Goal: Information Seeking & Learning: Learn about a topic

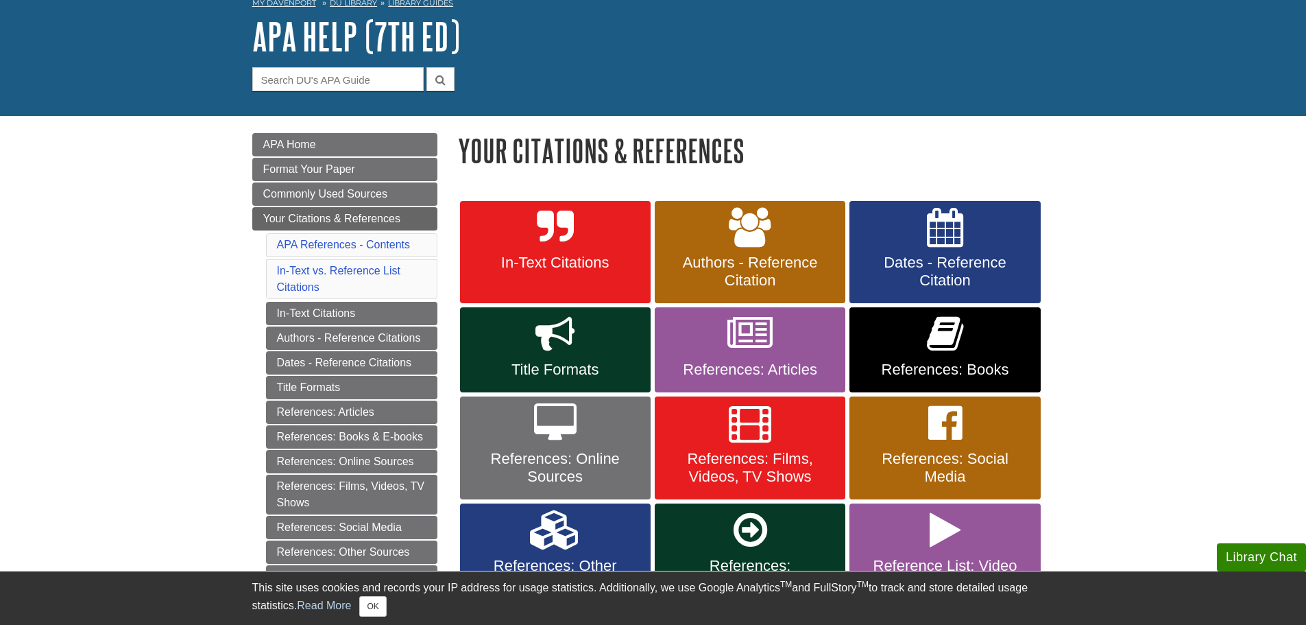
scroll to position [146, 0]
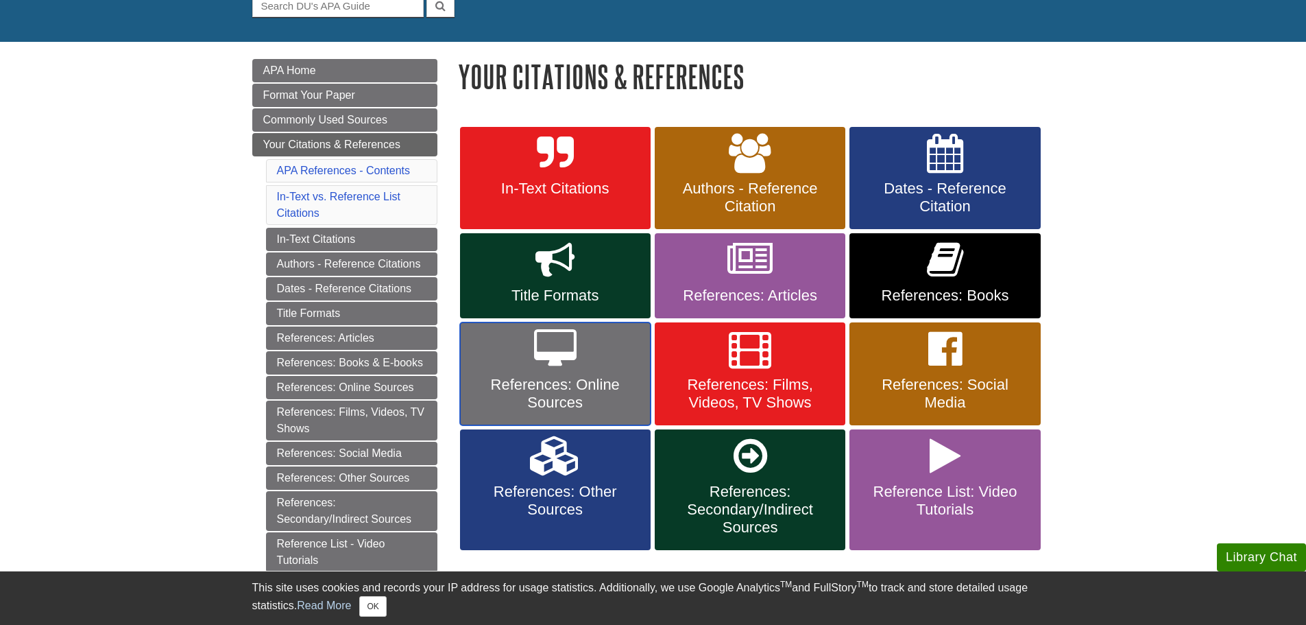
click at [596, 371] on link "References: Online Sources" at bounding box center [555, 373] width 191 height 103
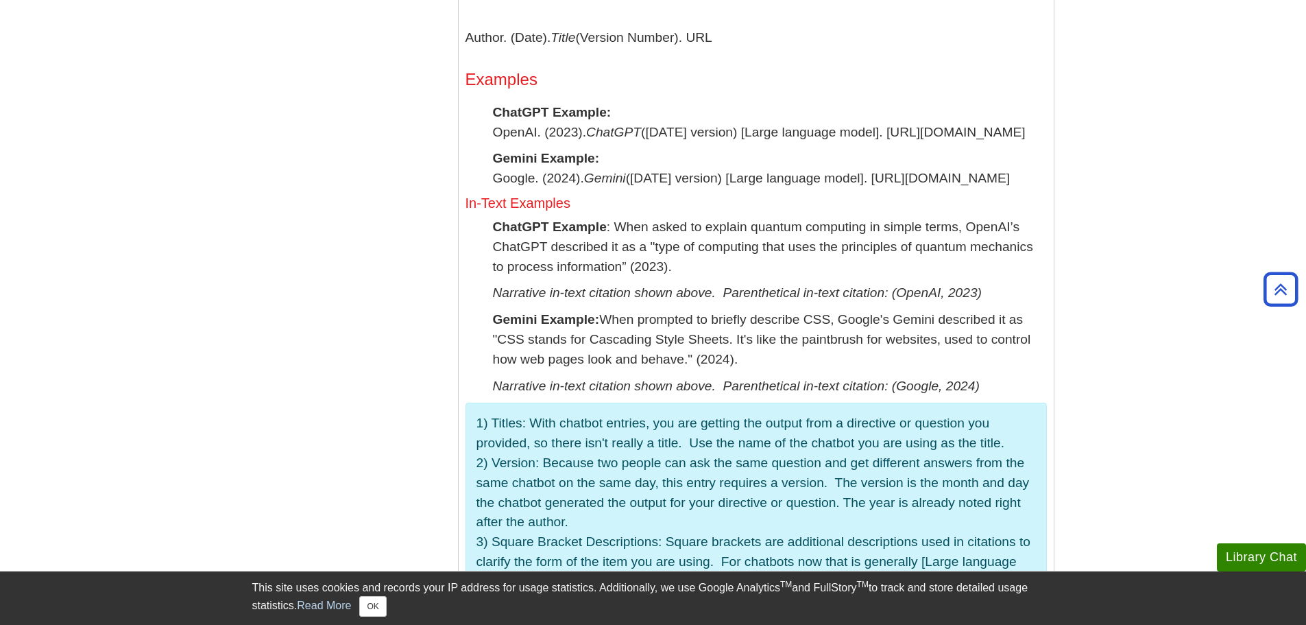
scroll to position [1616, 0]
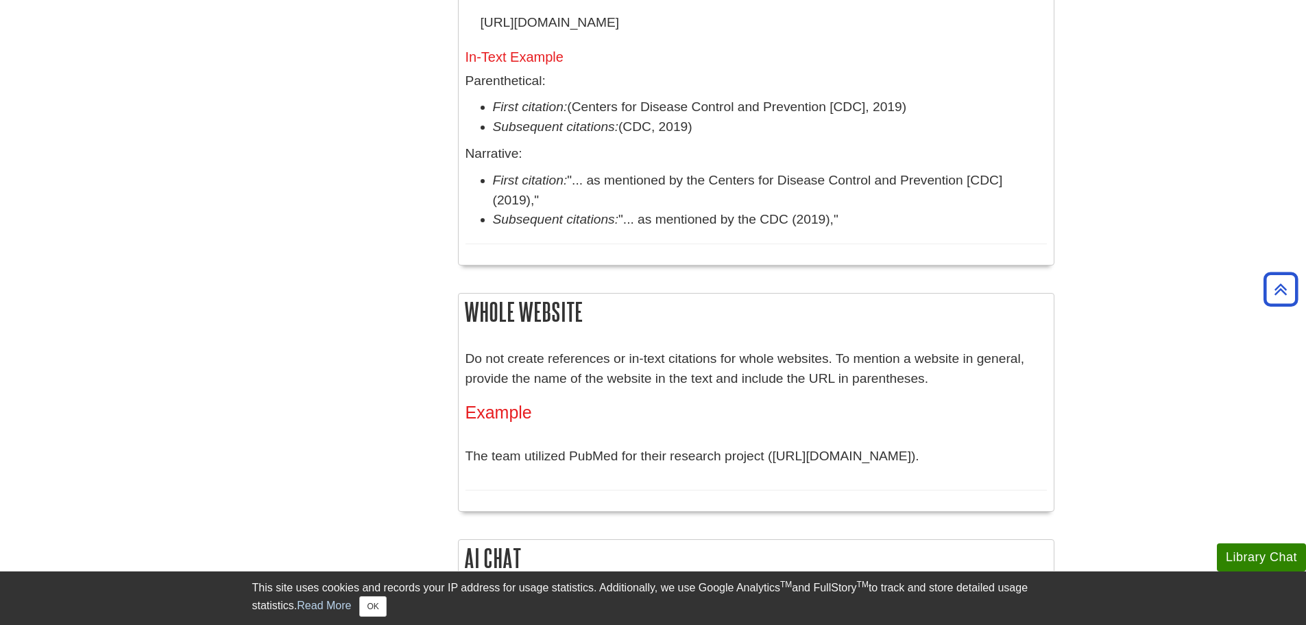
drag, startPoint x: 996, startPoint y: 455, endPoint x: 768, endPoint y: 460, distance: 228.4
click at [768, 460] on p "The team utilized PubMed for their research project (https://www.ncbi.nlm.nih.g…" at bounding box center [756, 456] width 581 height 40
click at [889, 396] on div "Do not create references or in-text citations for whole websites. To mention a …" at bounding box center [756, 419] width 581 height 141
